Goal: Transaction & Acquisition: Purchase product/service

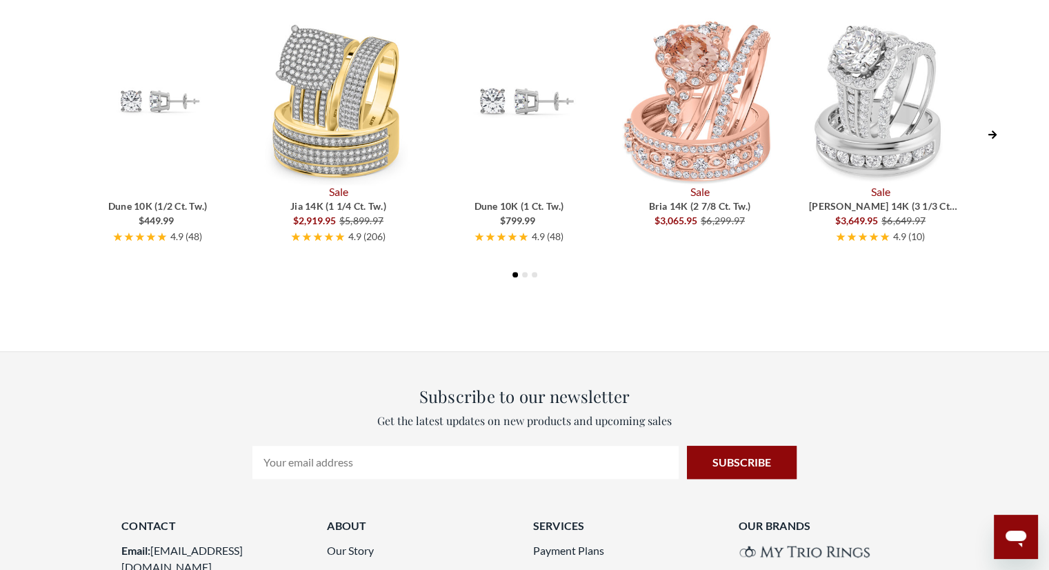
scroll to position [800, 0]
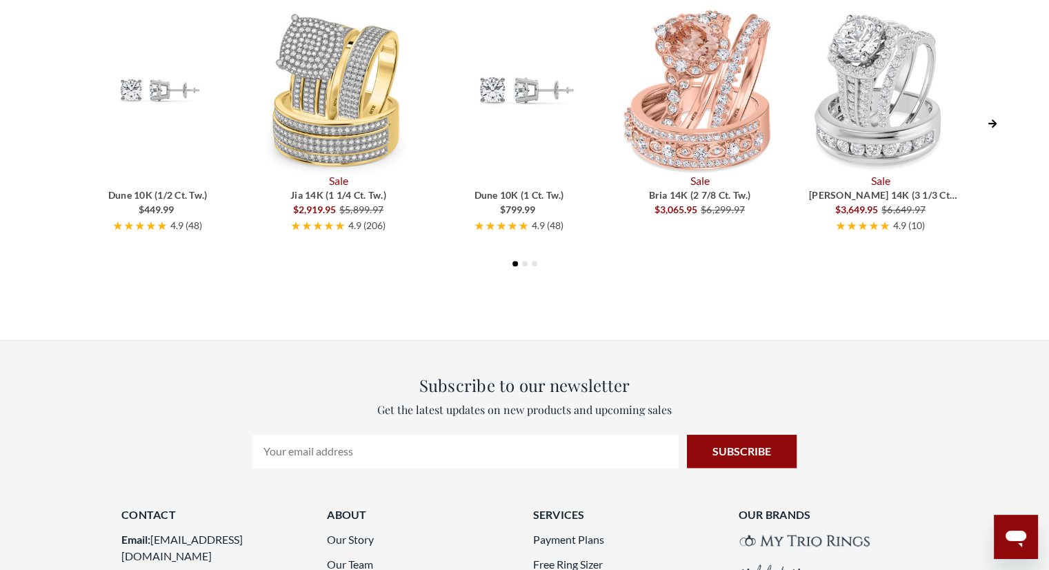
click at [991, 119] on icon "Next Slide" at bounding box center [993, 124] width 10 height 10
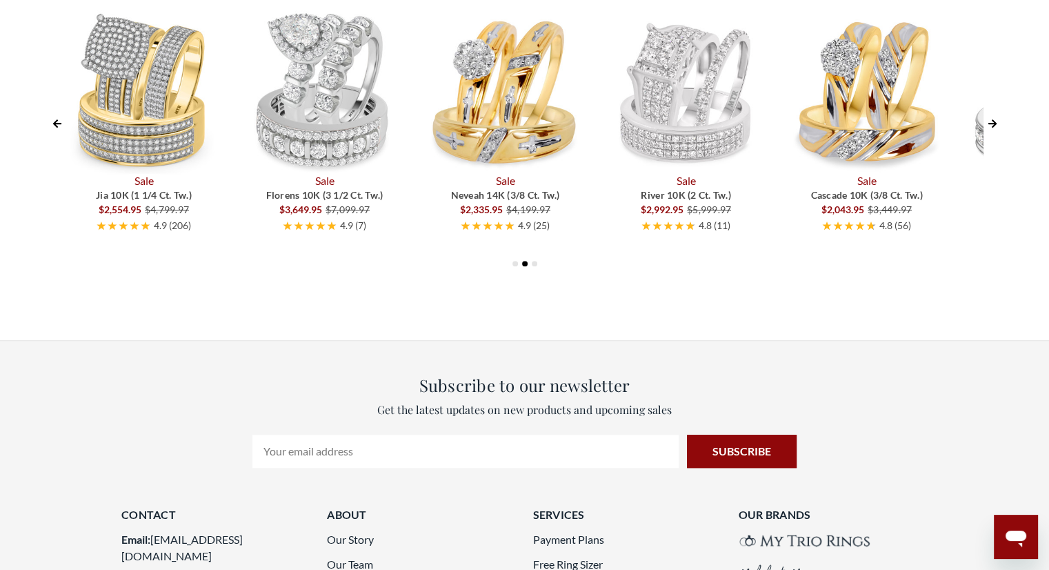
click at [991, 119] on icon "Next Slide" at bounding box center [993, 124] width 10 height 10
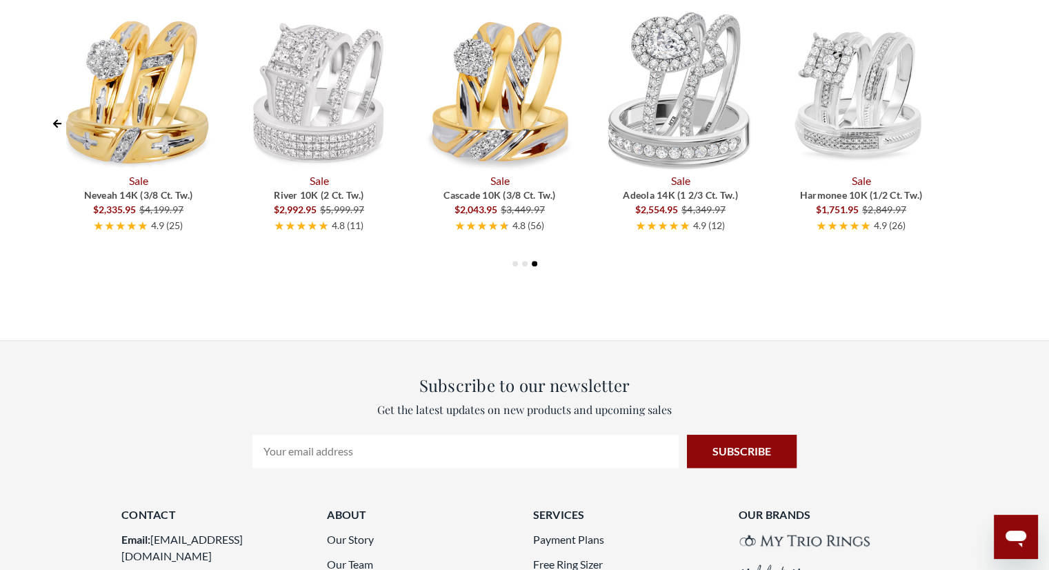
click at [991, 119] on div "Dune 10K (1/2 ct. tw.) $449.99 4.9 ( 48 ) Sale Jia 14K (1 1/4 ct. tw.) $2,919.9…" at bounding box center [524, 121] width 953 height 243
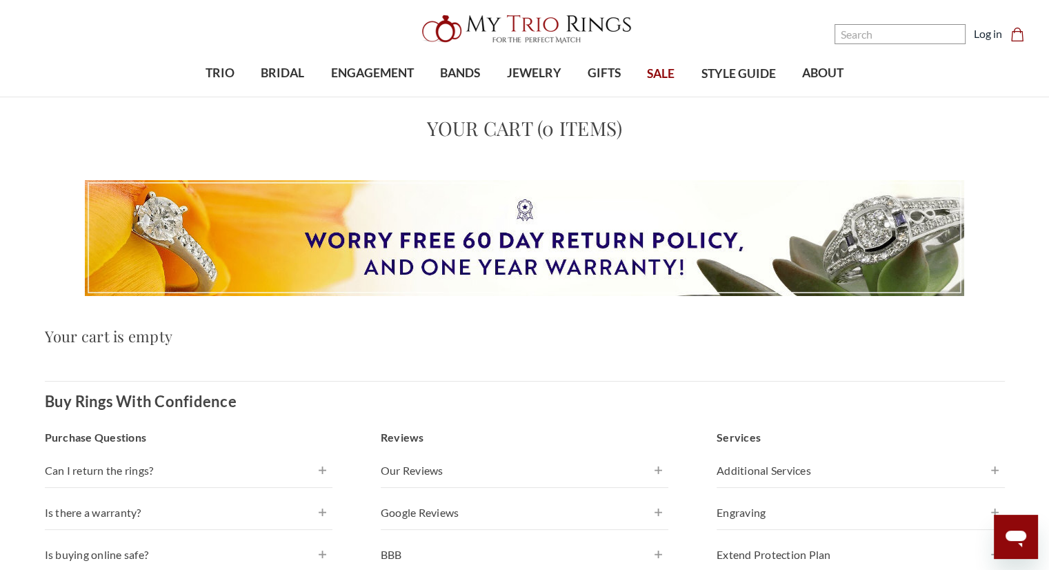
scroll to position [28, 0]
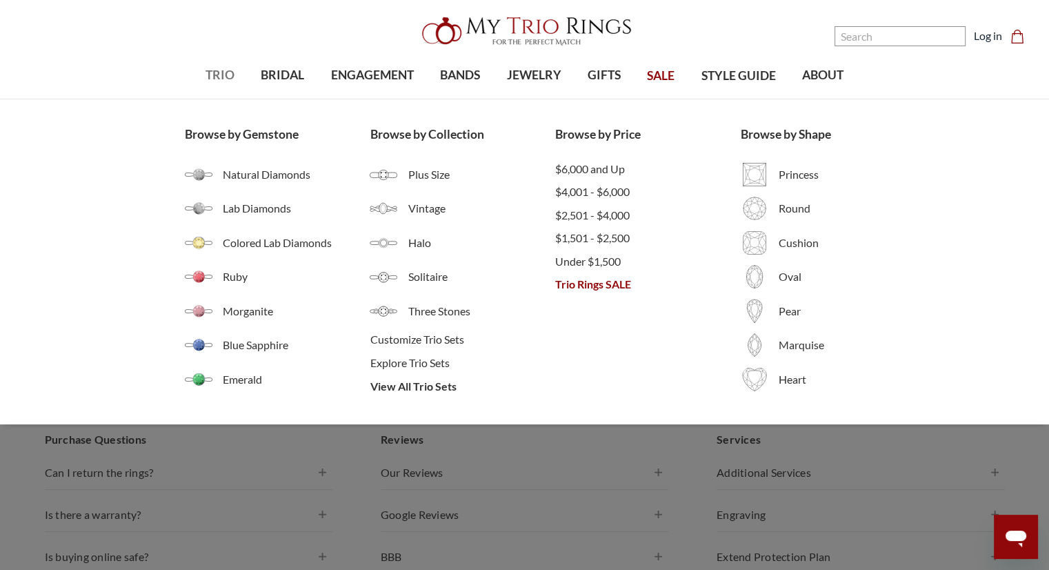
click at [221, 75] on span "TRIO" at bounding box center [220, 75] width 29 height 18
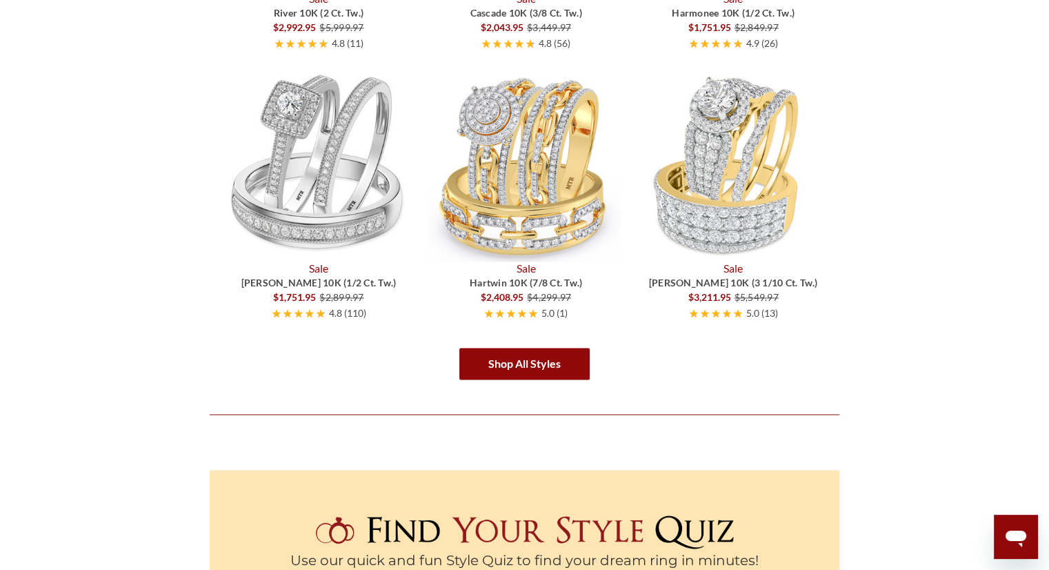
scroll to position [2263, 0]
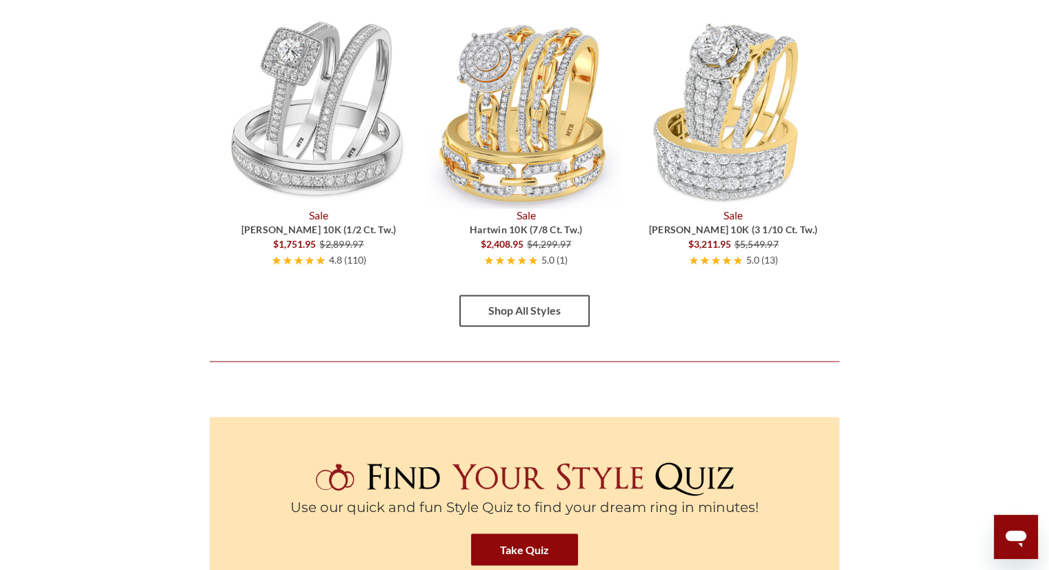
click at [511, 306] on link "Shop All Styles" at bounding box center [524, 311] width 130 height 32
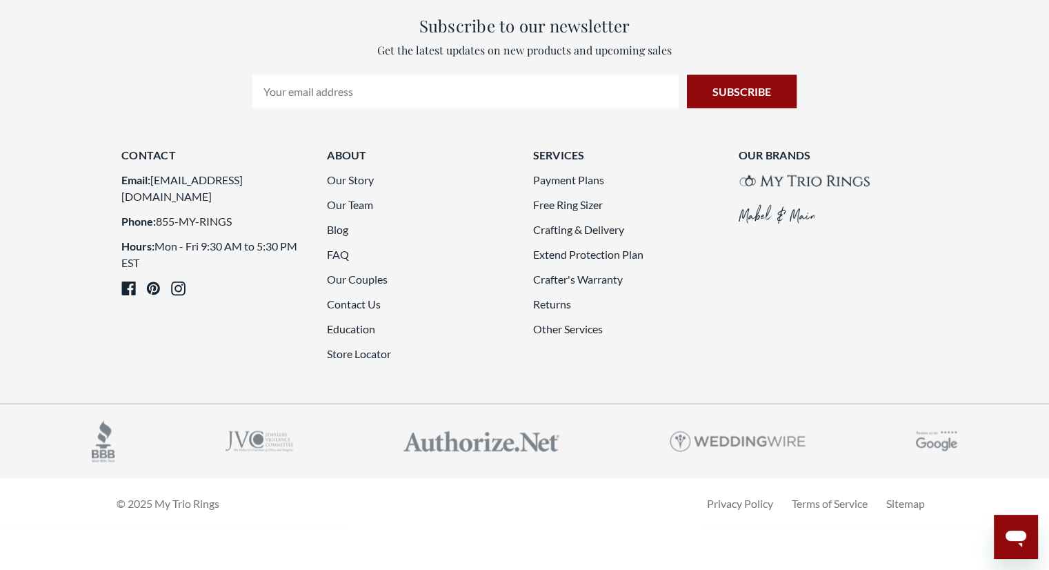
scroll to position [4029, 0]
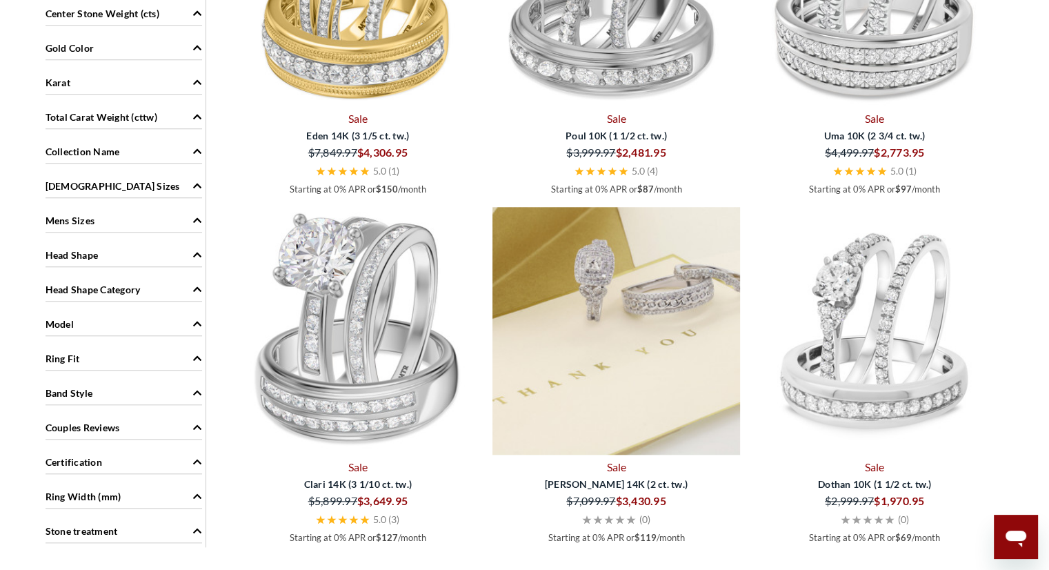
scroll to position [1231, 0]
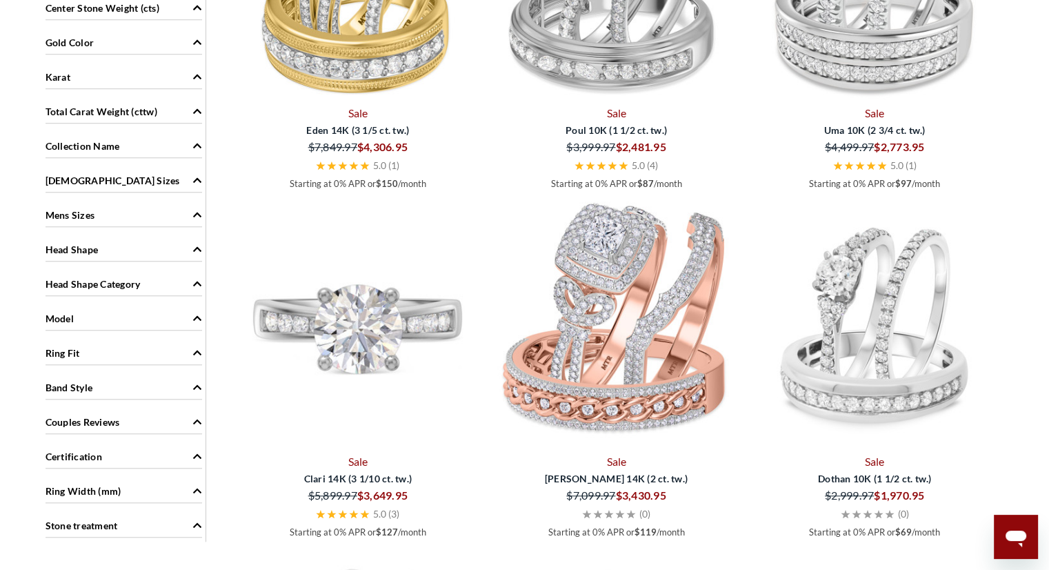
click at [362, 346] on img at bounding box center [359, 325] width 248 height 248
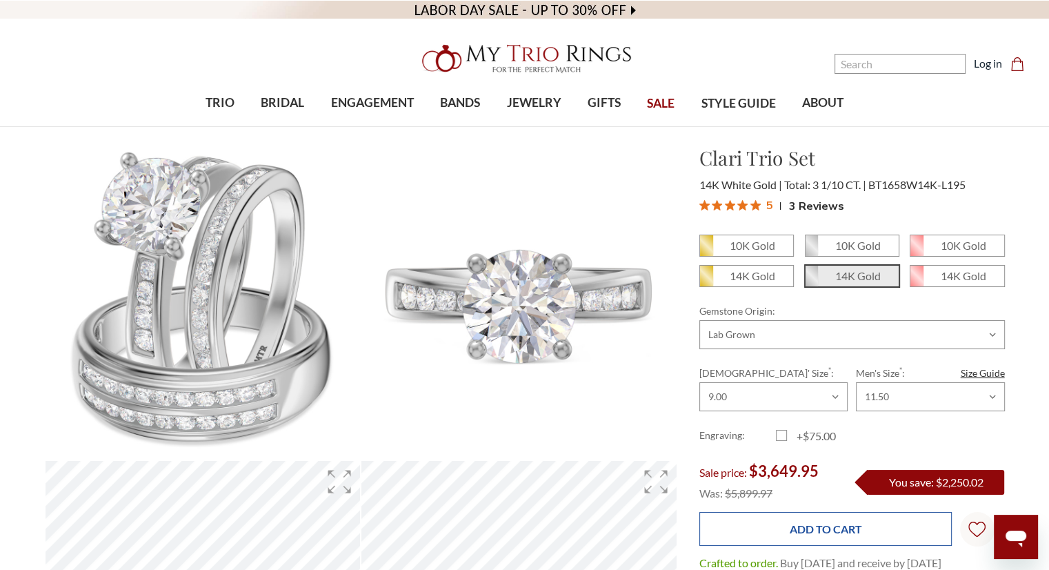
click at [800, 528] on input "Add to Cart" at bounding box center [826, 529] width 253 height 34
type input "Add to Cart"
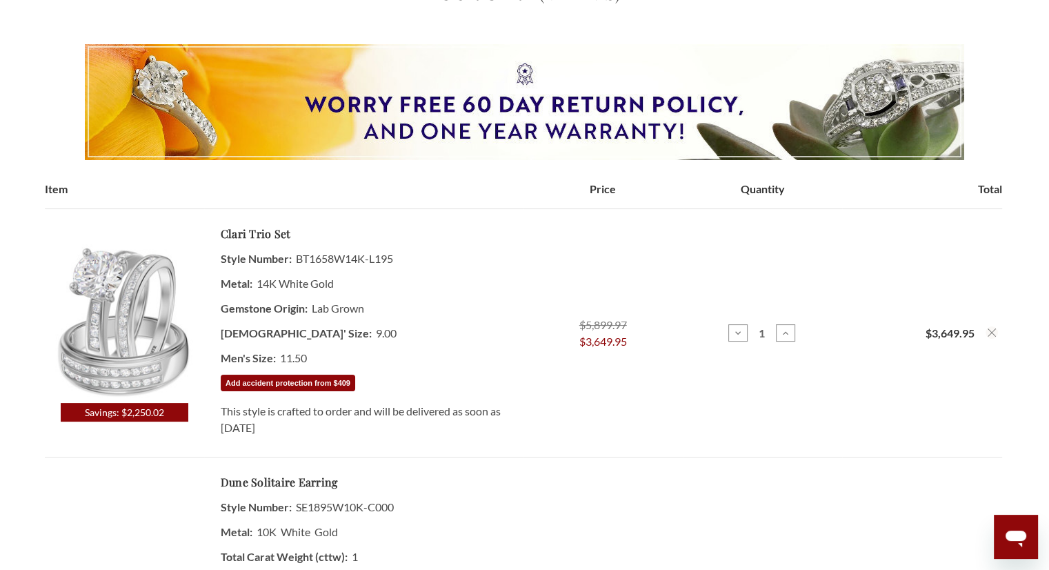
click at [228, 380] on button "Add accident protection from $409" at bounding box center [287, 383] width 135 height 17
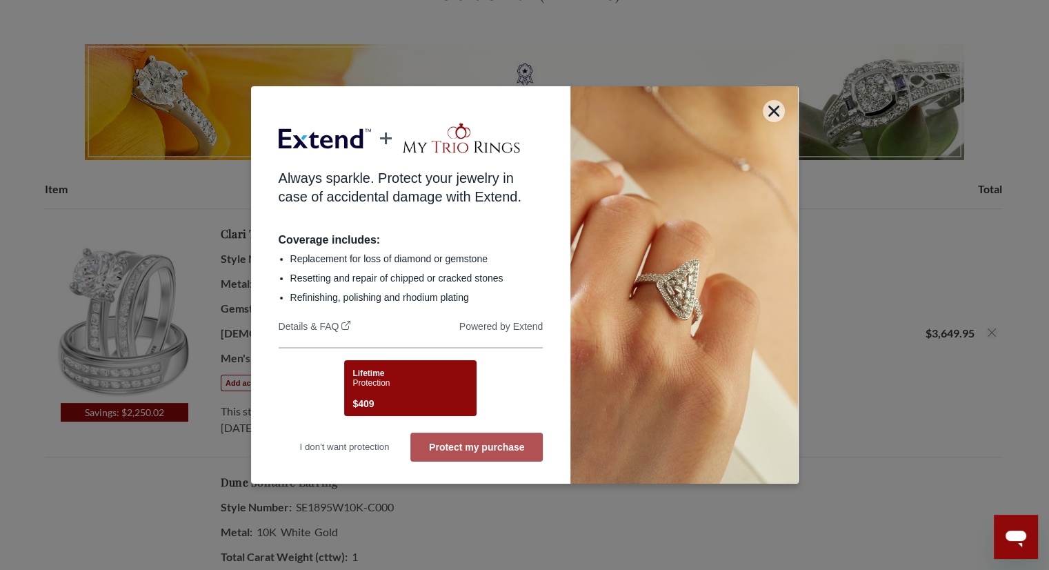
click at [454, 443] on button "Protect my purchase" at bounding box center [476, 447] width 132 height 29
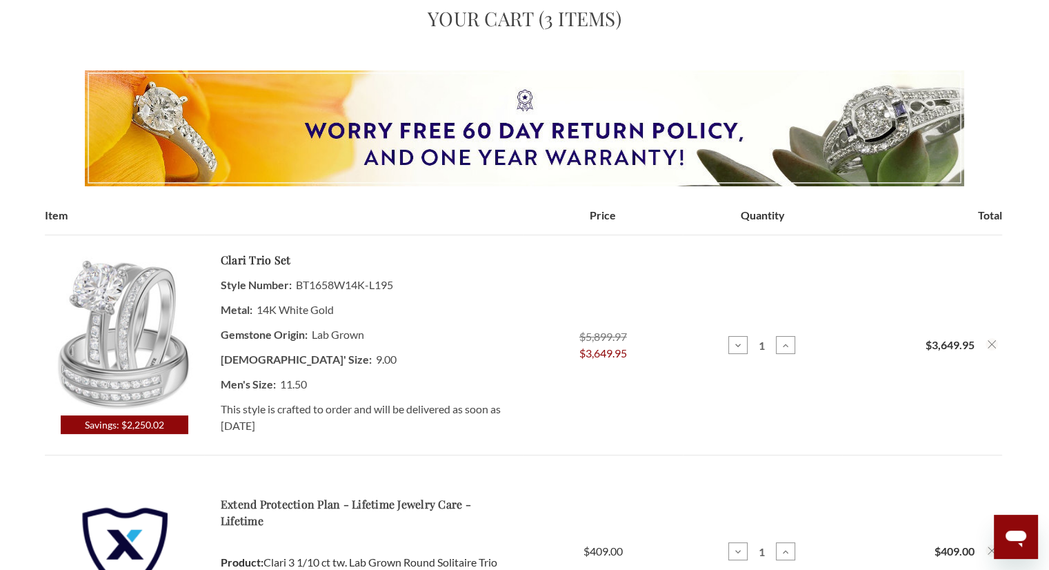
scroll to position [138, 0]
